Goal: Book appointment/travel/reservation

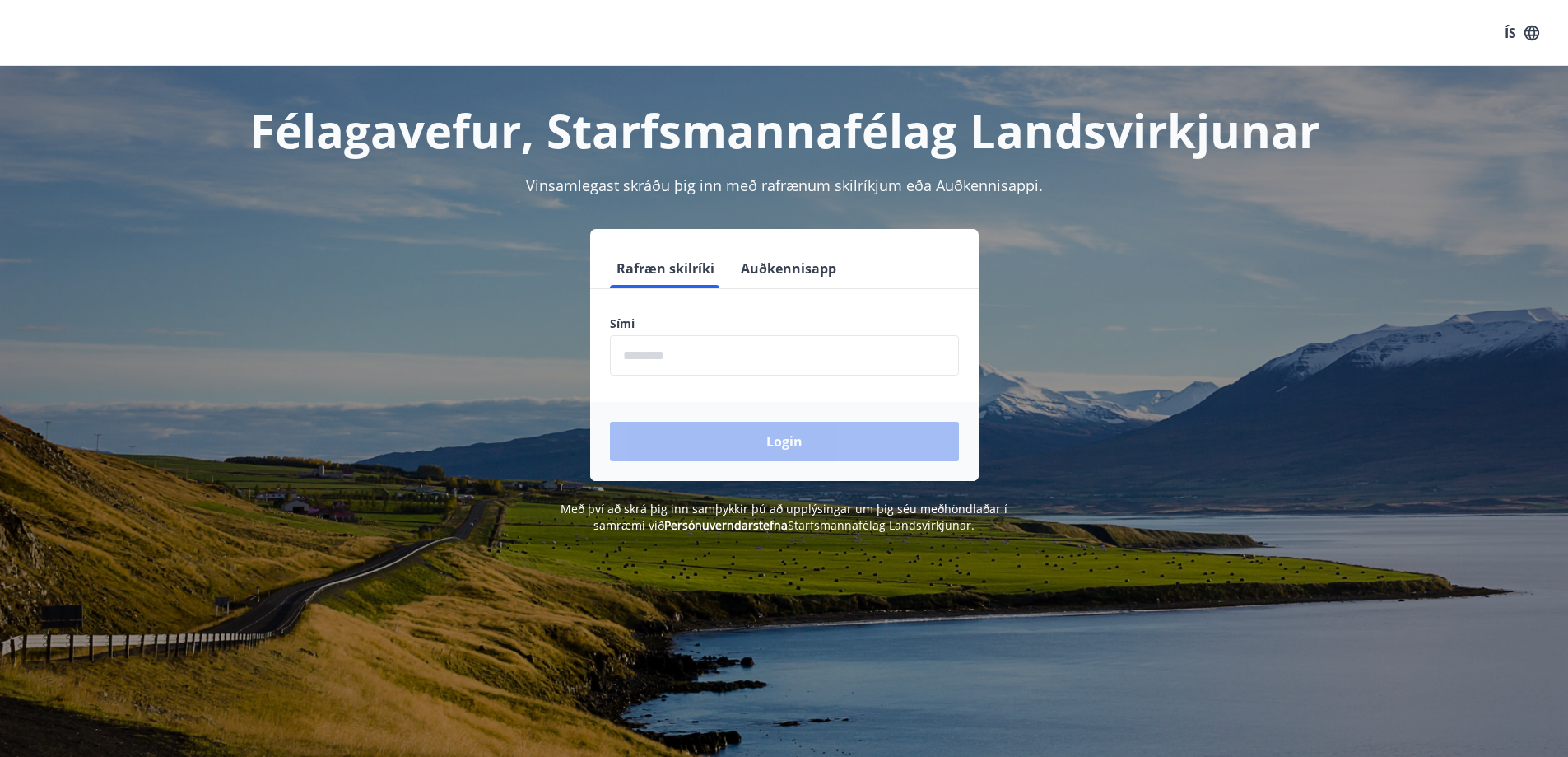
click at [682, 360] on input "phone" at bounding box center [784, 355] width 349 height 40
type input "********"
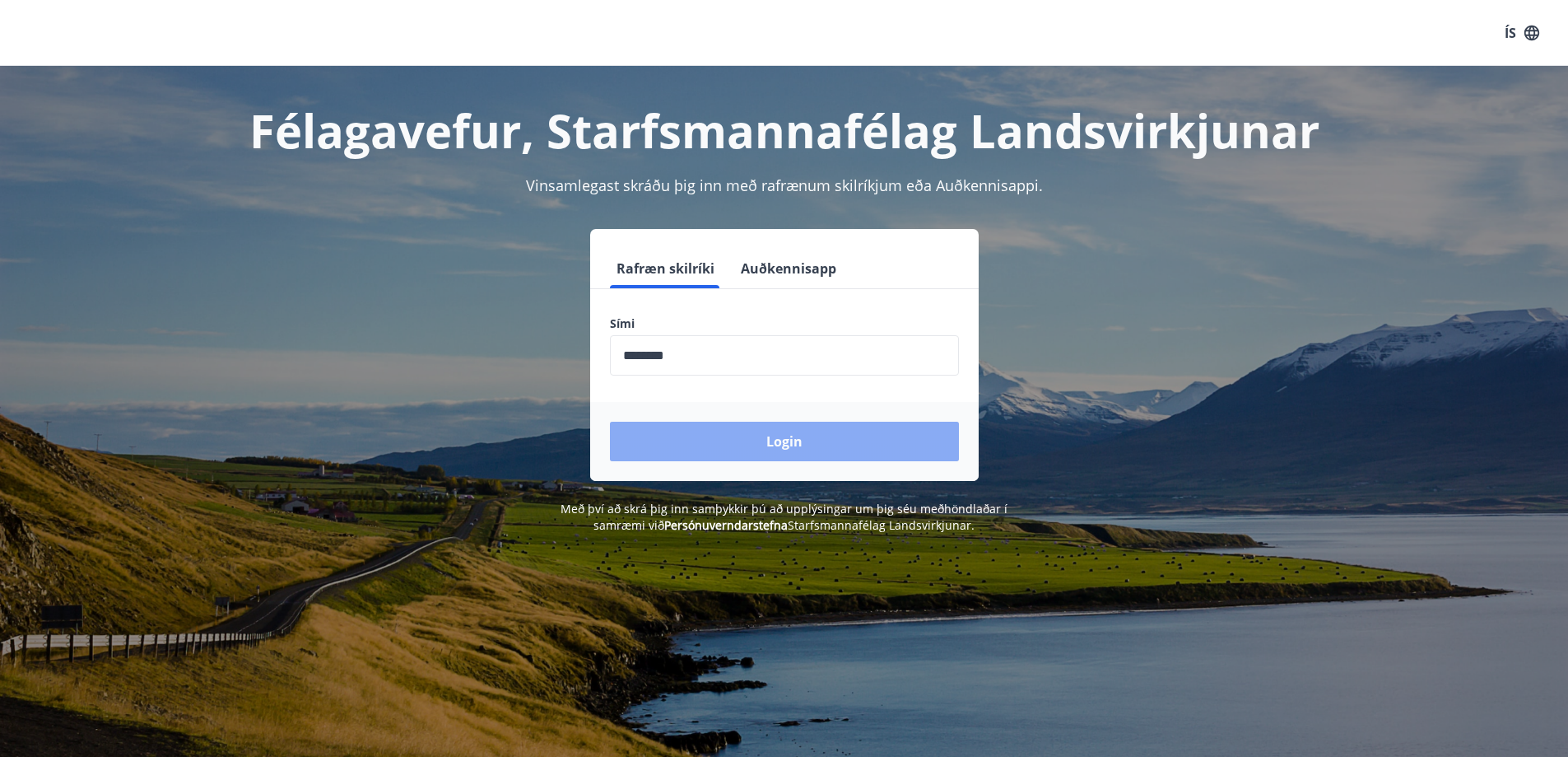
click at [716, 438] on button "Login" at bounding box center [784, 442] width 349 height 39
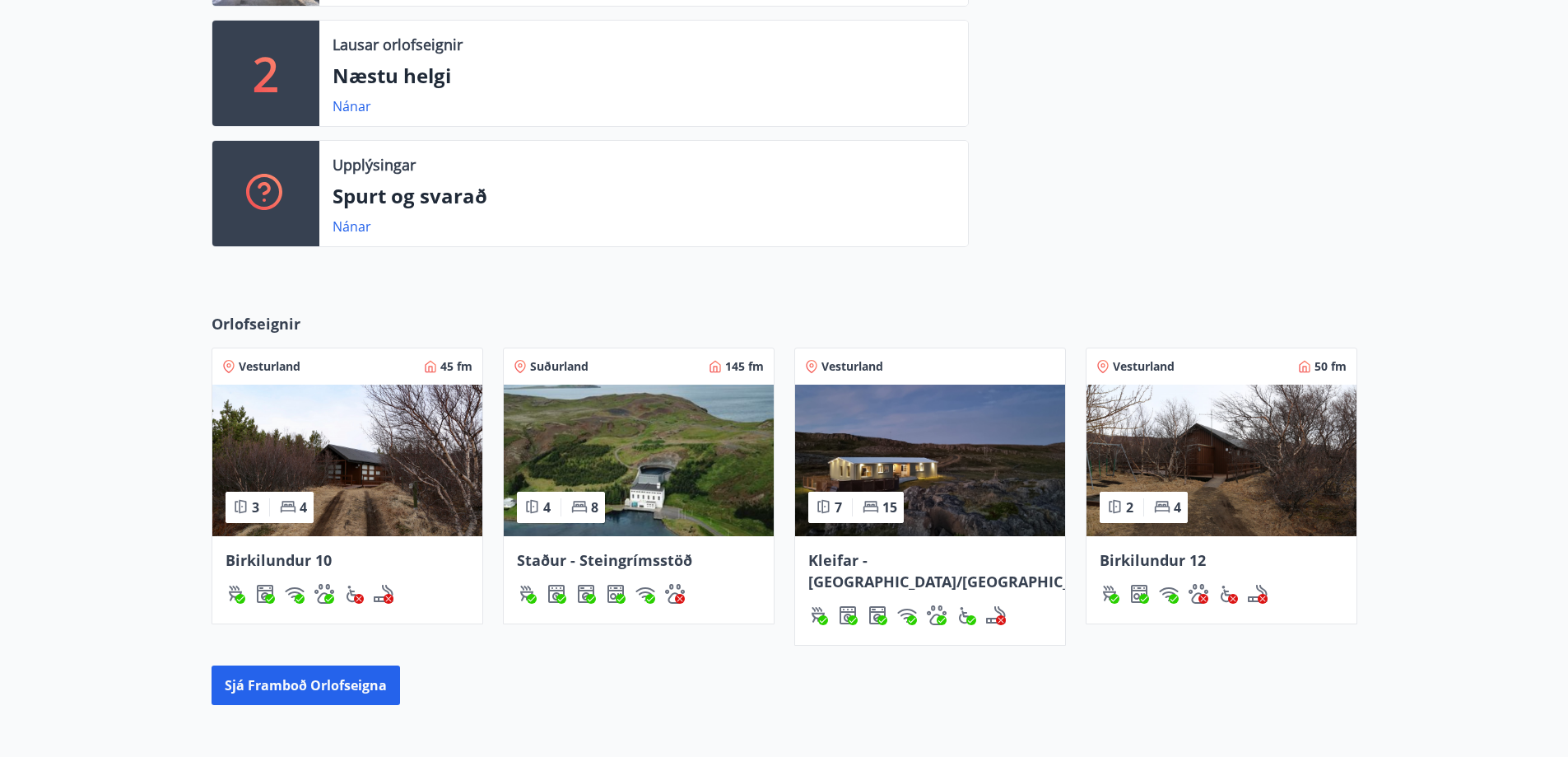
scroll to position [556, 0]
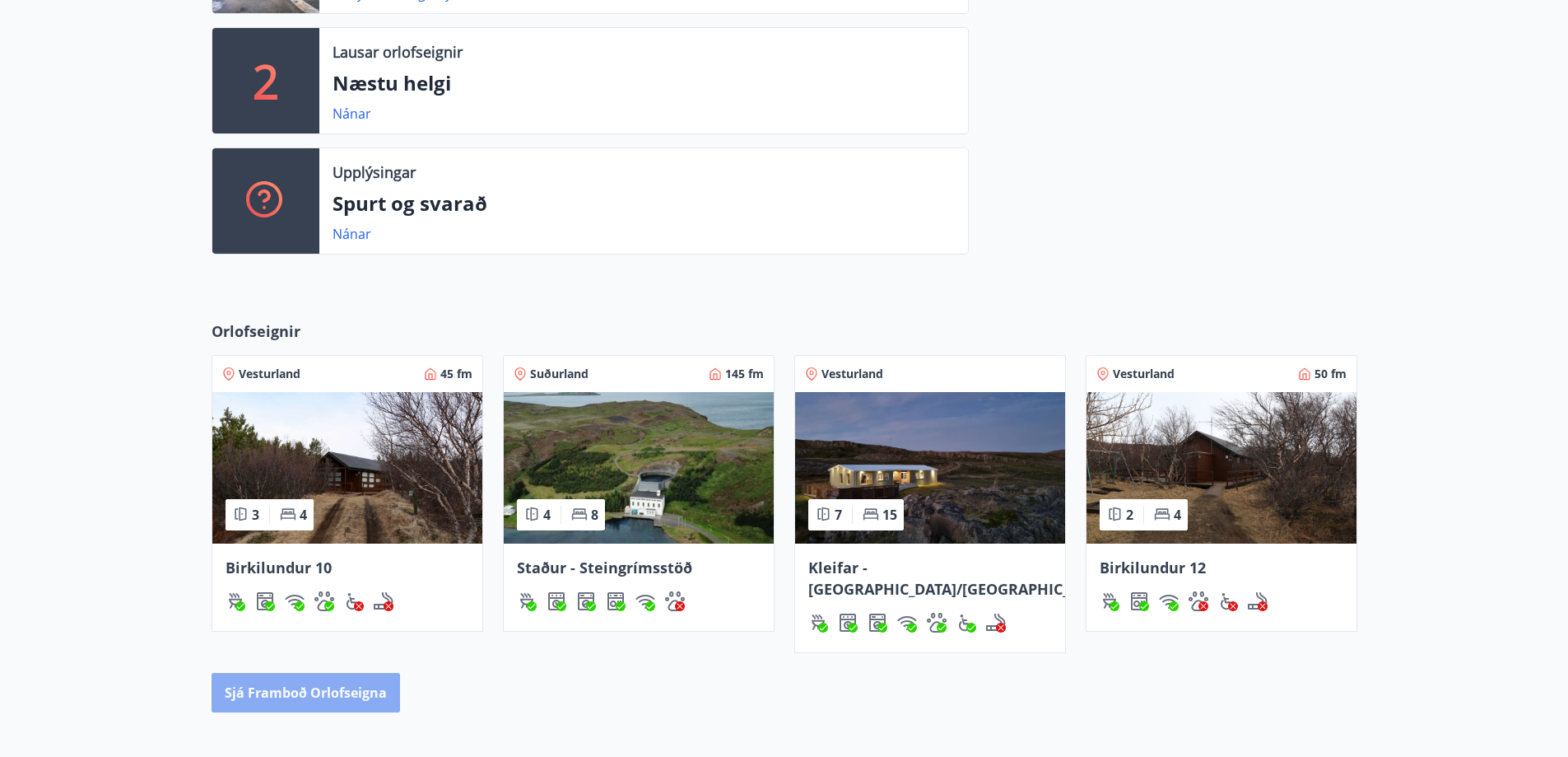
click at [310, 673] on button "Sjá framboð orlofseigna" at bounding box center [305, 692] width 189 height 39
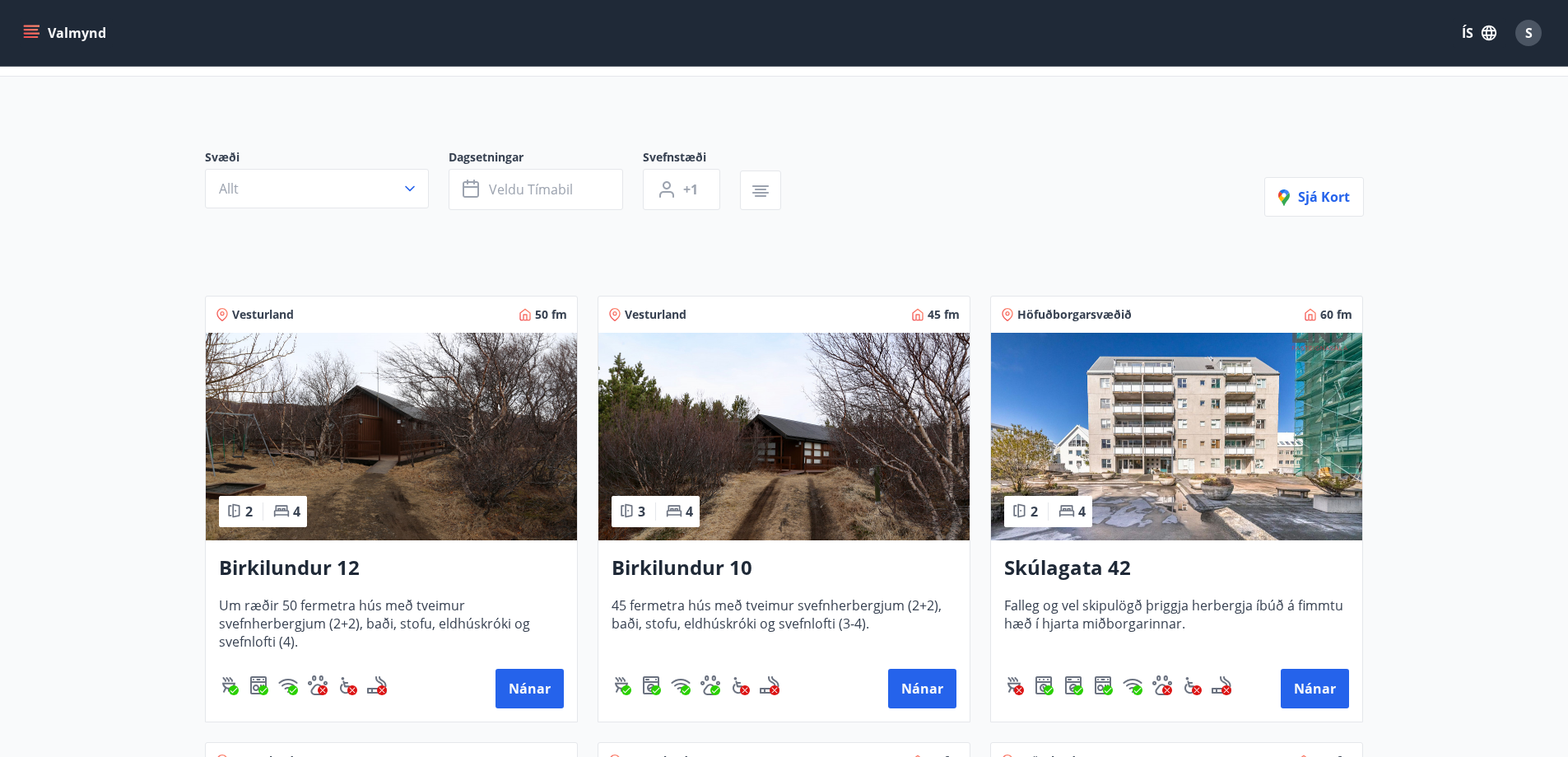
click at [1130, 436] on img at bounding box center [1176, 437] width 371 height 208
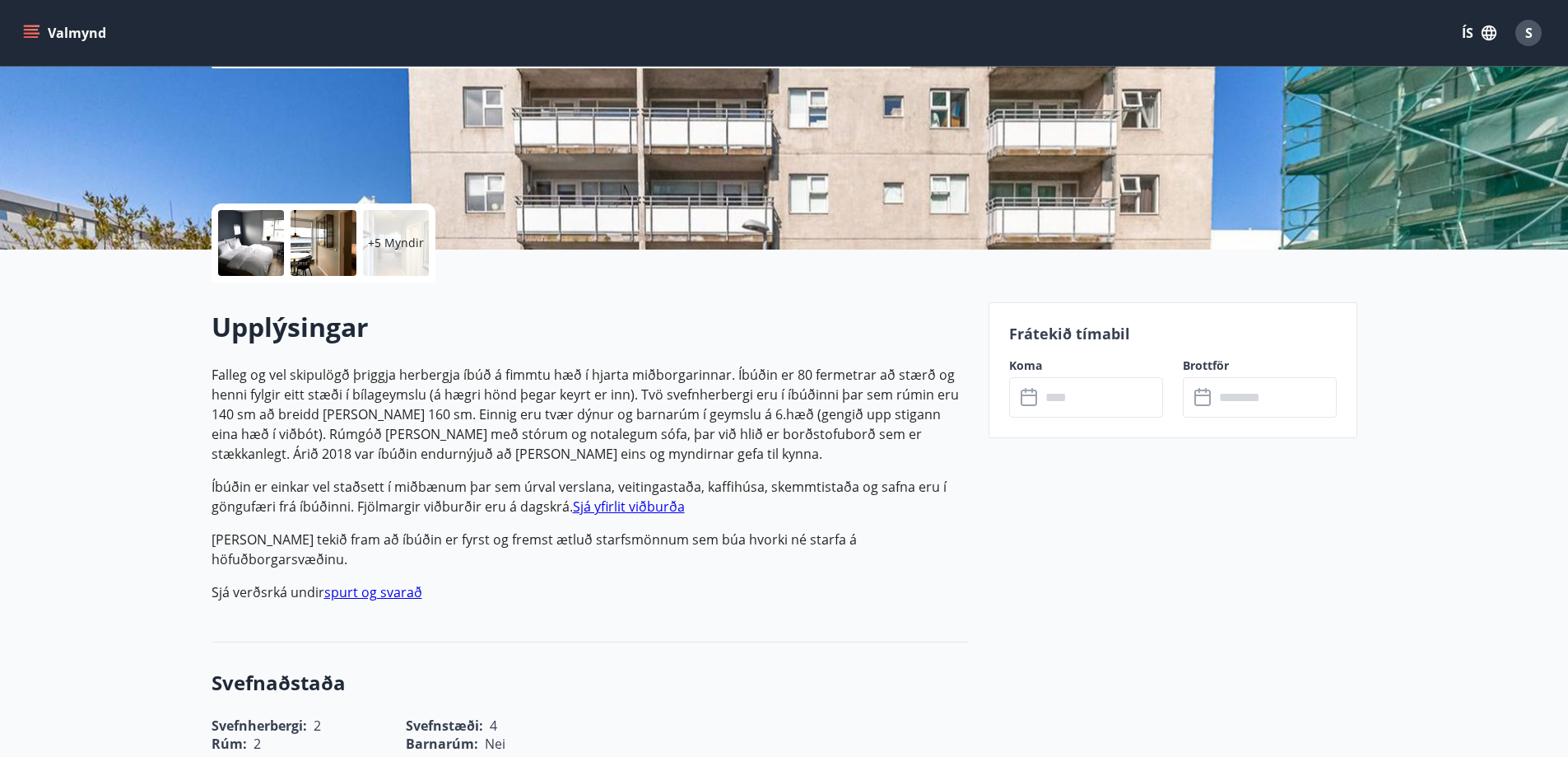
scroll to position [247, 0]
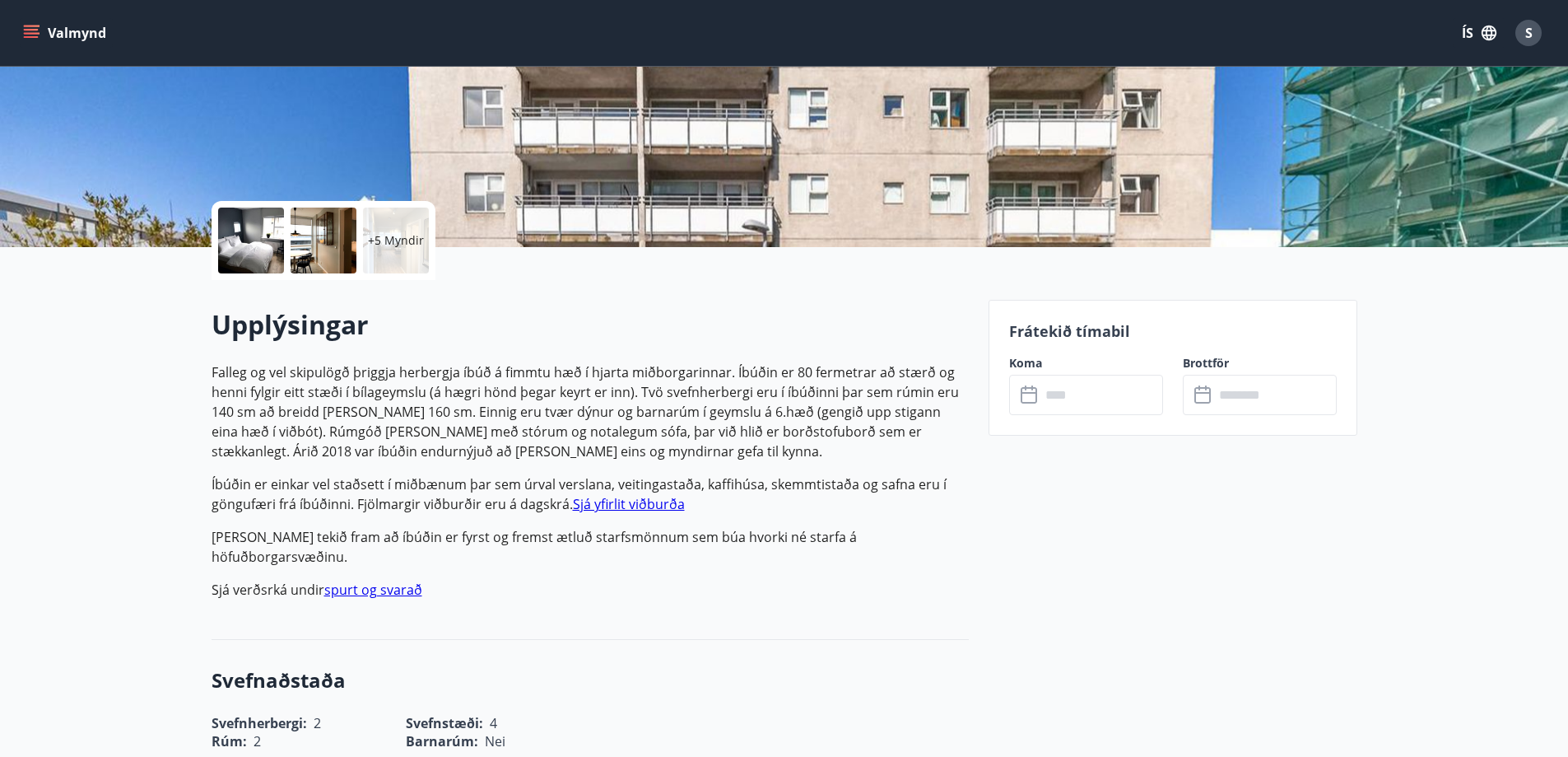
click at [1065, 400] on input "text" at bounding box center [1101, 395] width 122 height 40
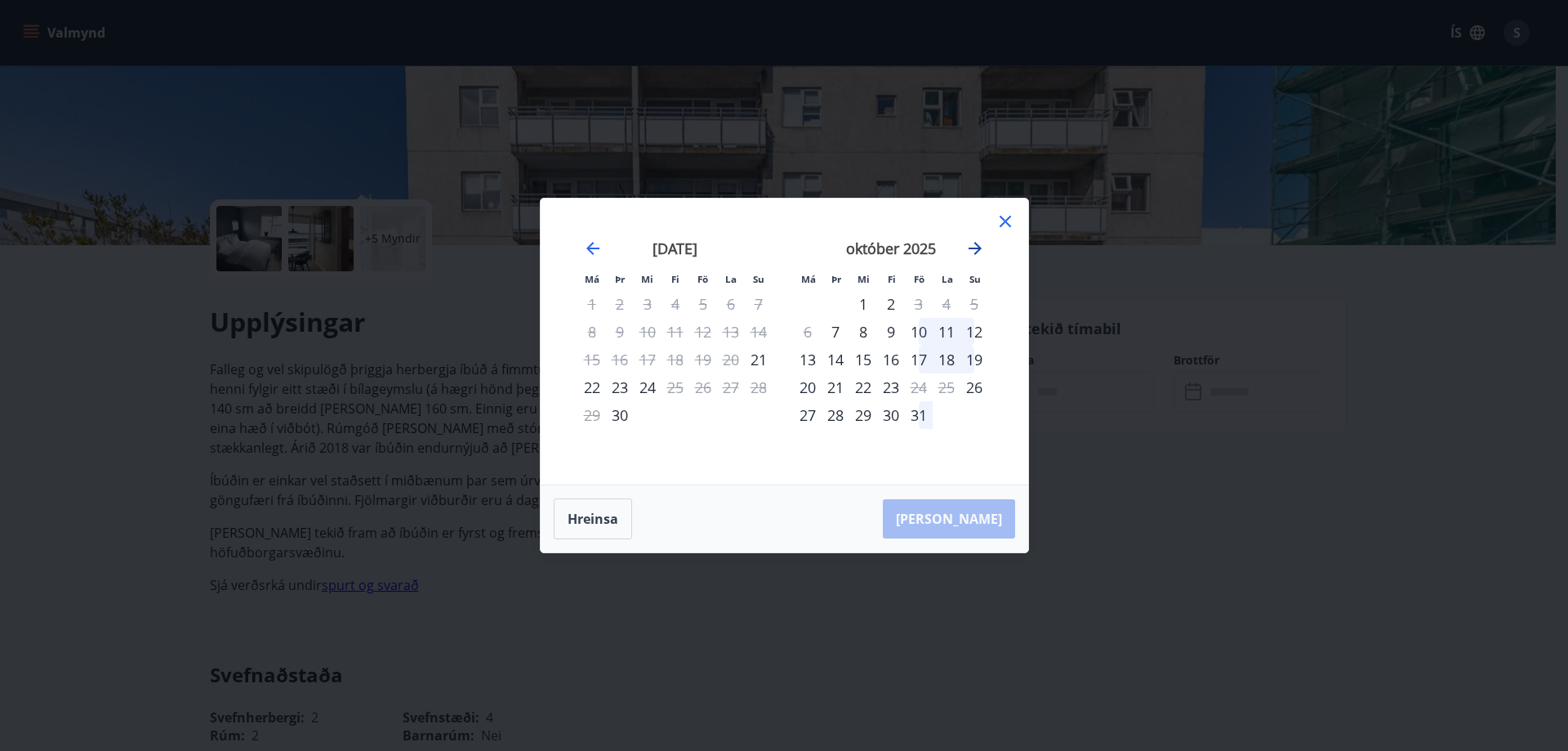
click at [973, 249] on icon "Move forward to switch to the next month." at bounding box center [974, 248] width 13 height 13
click at [921, 362] on div "14" at bounding box center [918, 359] width 28 height 28
click at [811, 392] on div "17" at bounding box center [807, 387] width 28 height 28
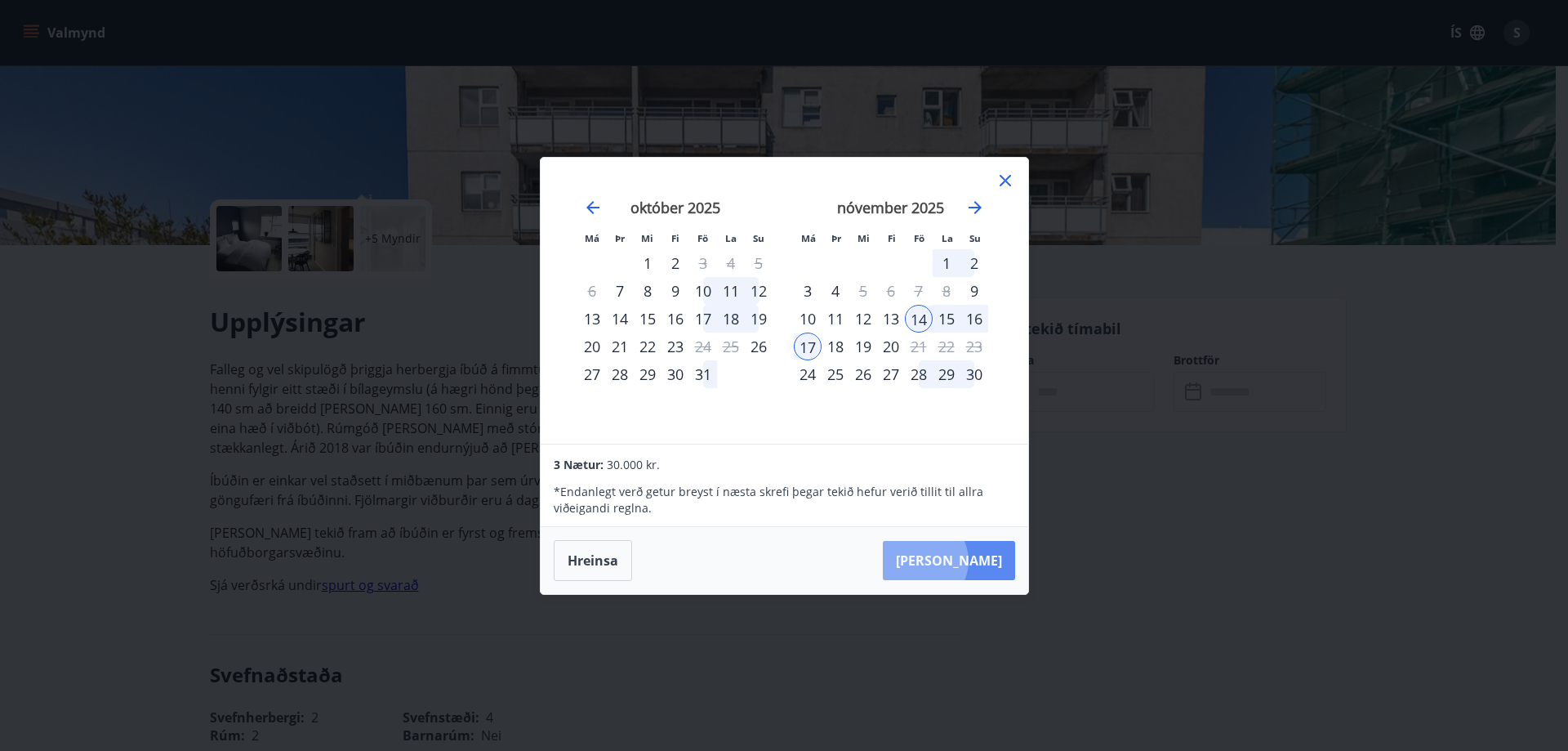
click at [971, 561] on button "[PERSON_NAME]" at bounding box center [949, 561] width 132 height 39
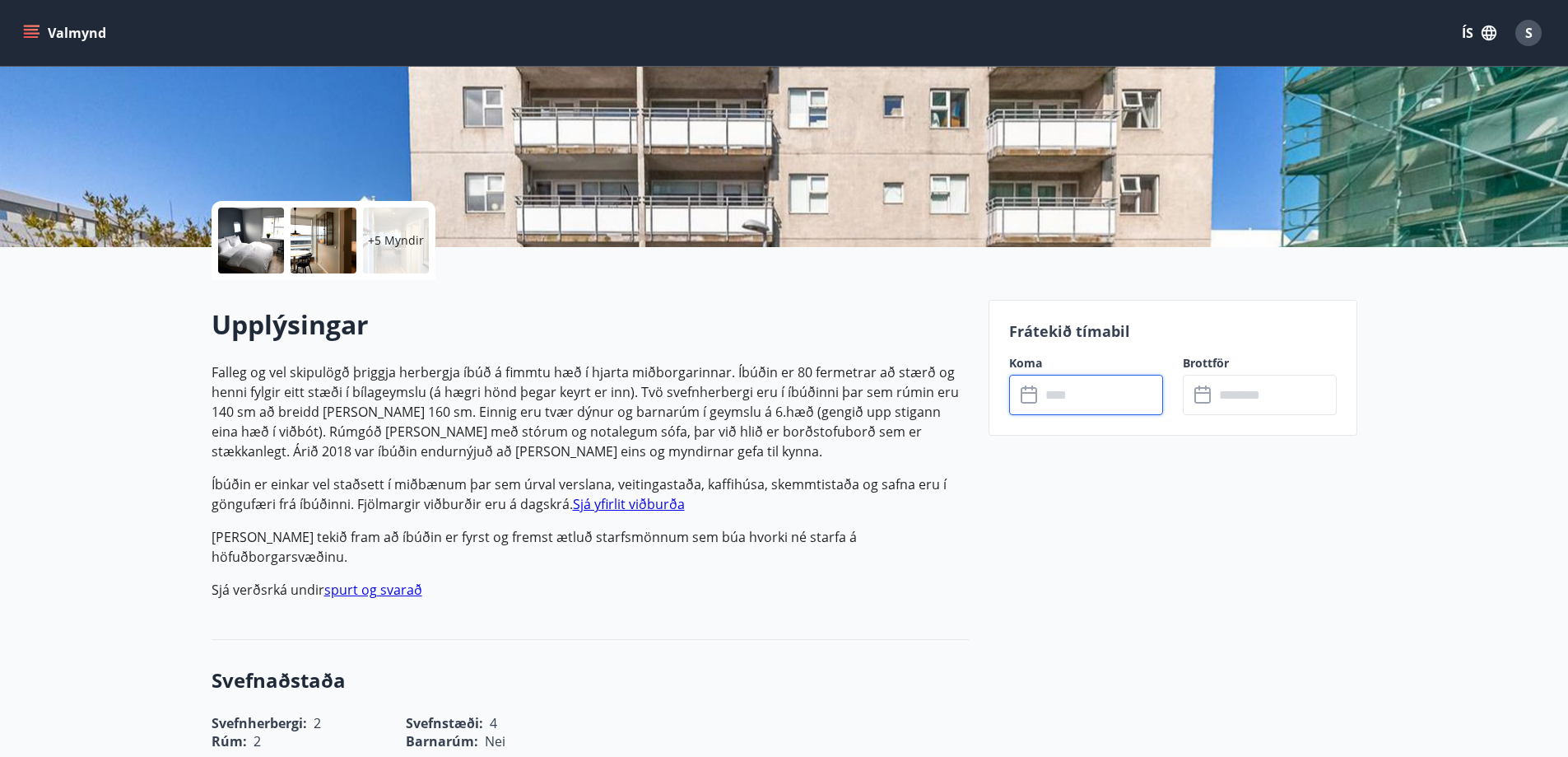
type input "******"
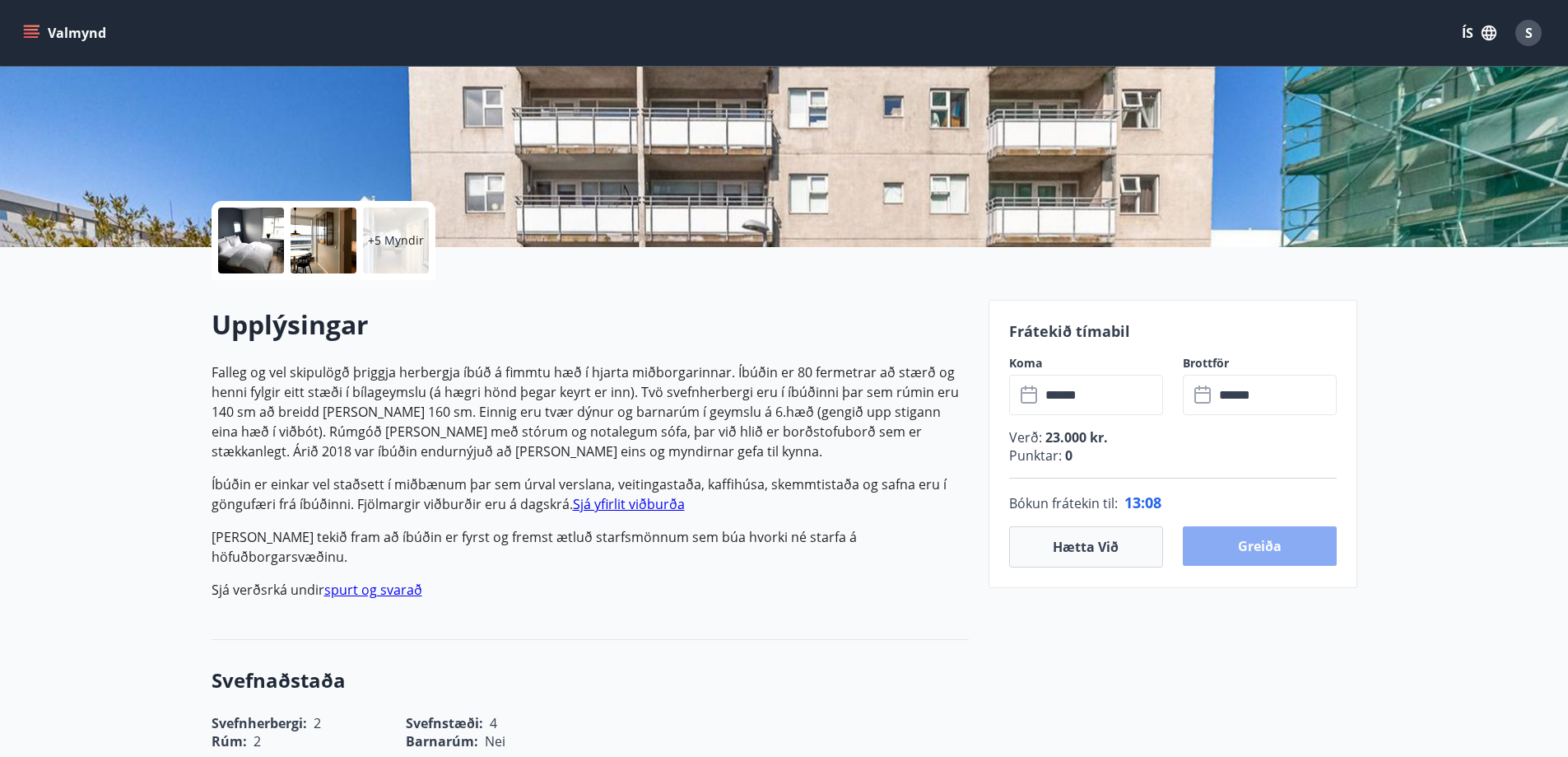
click at [1267, 547] on button "Greiða" at bounding box center [1259, 545] width 154 height 39
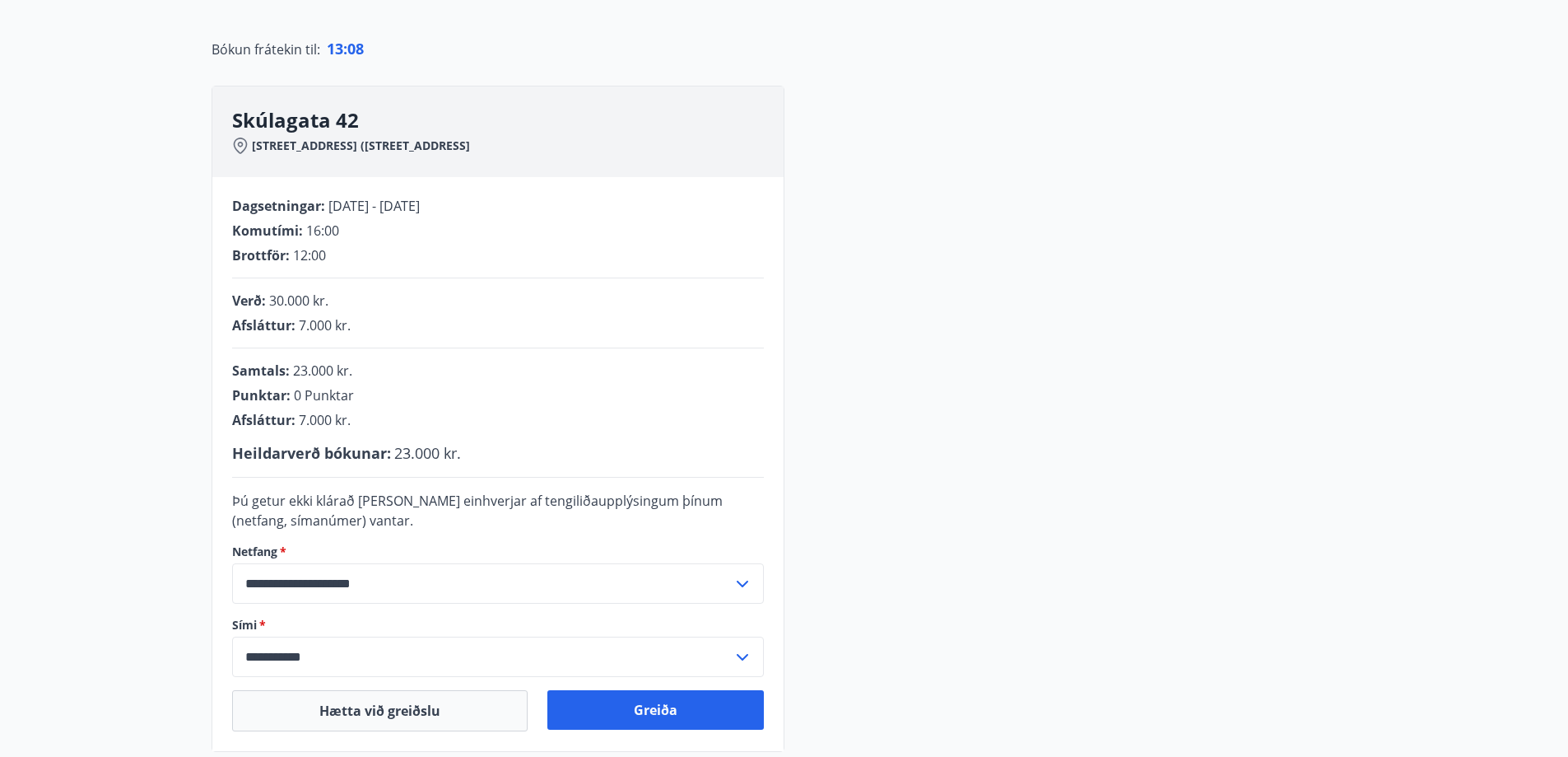
scroll to position [247, 0]
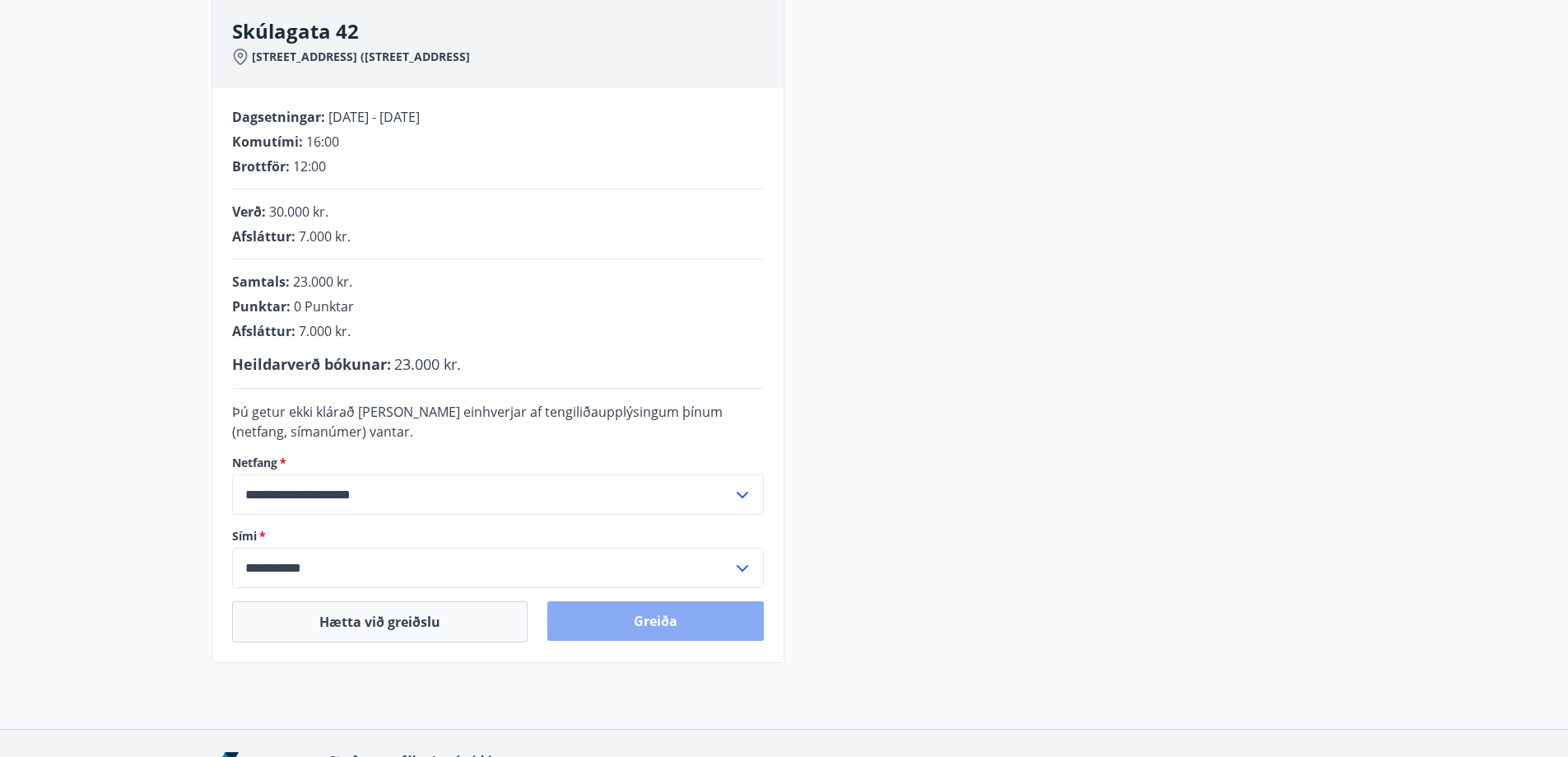
click at [666, 622] on button "Greiða" at bounding box center [655, 621] width 216 height 39
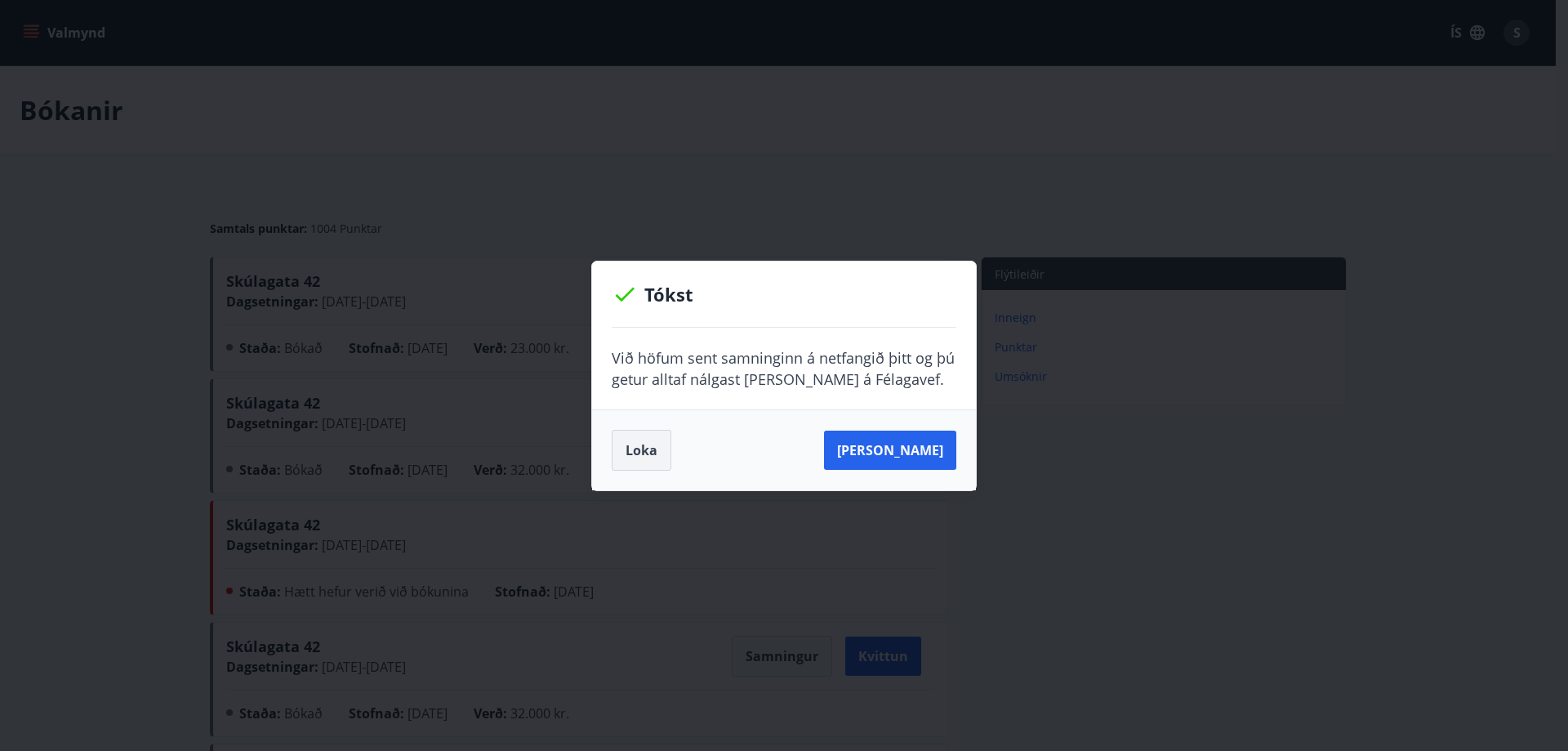
click at [649, 457] on button "Loka" at bounding box center [641, 450] width 59 height 41
